Goal: Navigation & Orientation: Understand site structure

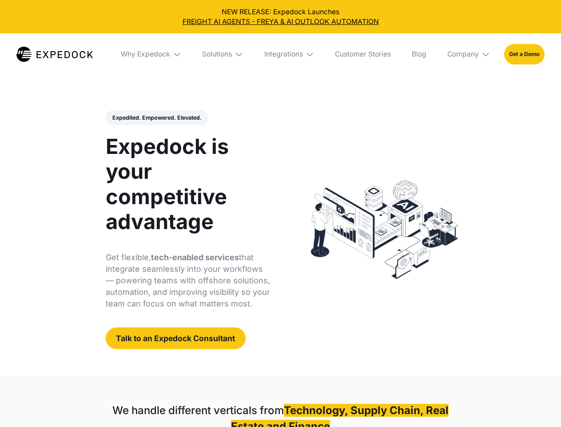
select select
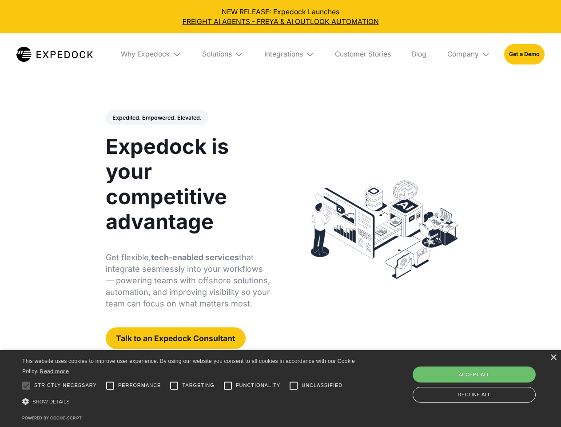
click at [280, 54] on div "Integrations" at bounding box center [283, 54] width 39 height 9
click at [152, 54] on div "Why Expedock" at bounding box center [137, 54] width 49 height 9
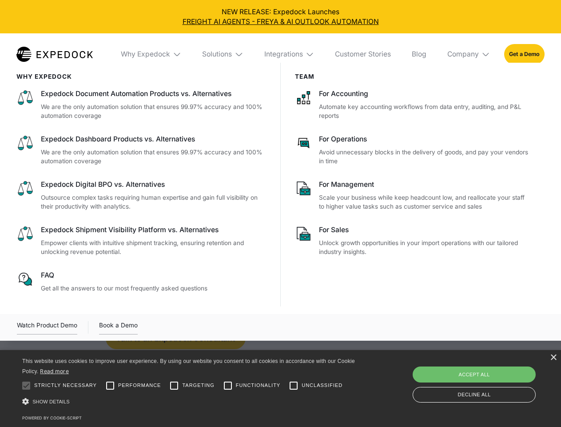
click at [224, 54] on div "Solutions" at bounding box center [217, 54] width 30 height 9
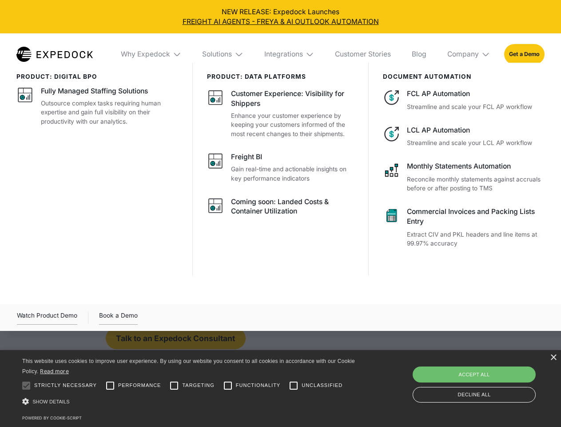
click at [290, 54] on div "Integrations" at bounding box center [283, 54] width 39 height 9
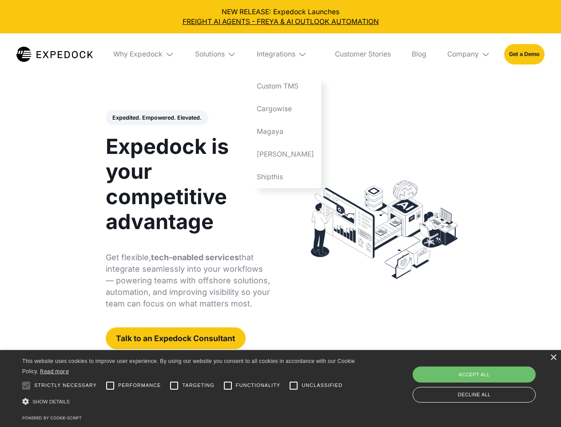
click at [469, 54] on div "Company" at bounding box center [463, 54] width 32 height 9
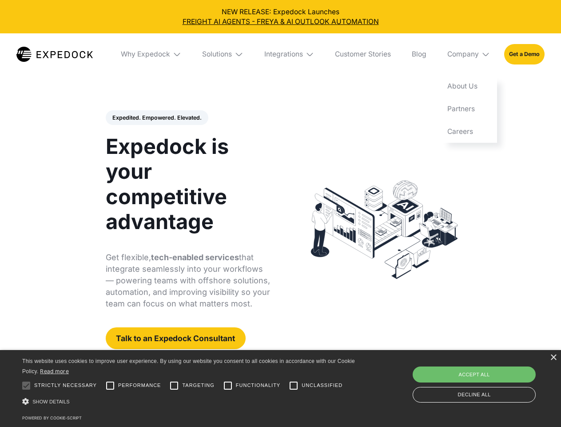
click at [156, 118] on div "Expedited. Empowered. Elevated. Automate Freight Document Extraction at 99.97% …" at bounding box center [188, 229] width 165 height 239
click at [26, 385] on div at bounding box center [26, 385] width 18 height 18
click at [110, 385] on input "Performance" at bounding box center [110, 385] width 18 height 18
checkbox input "true"
